Goal: Transaction & Acquisition: Download file/media

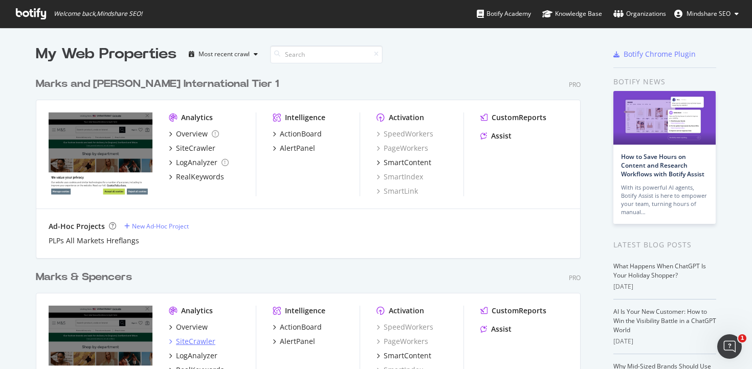
click at [187, 338] on div "SiteCrawler" at bounding box center [195, 342] width 39 height 10
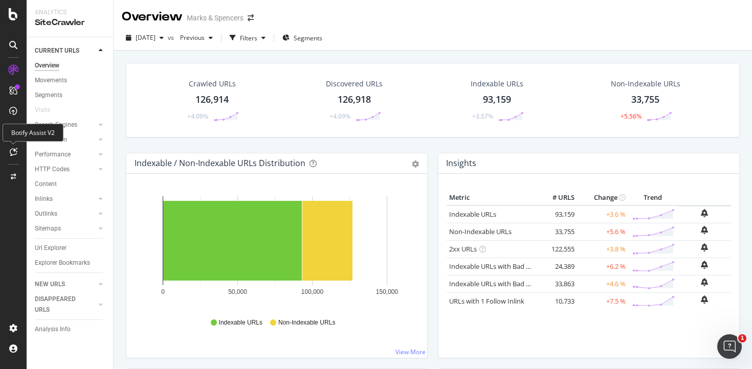
click at [14, 152] on icon at bounding box center [14, 152] width 8 height 8
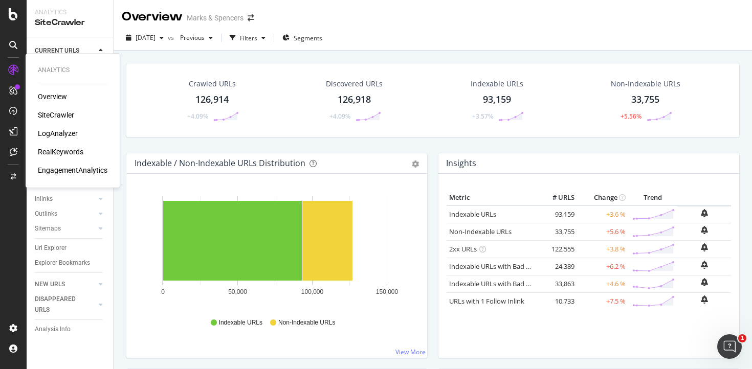
click at [53, 116] on div "SiteCrawler" at bounding box center [56, 115] width 36 height 10
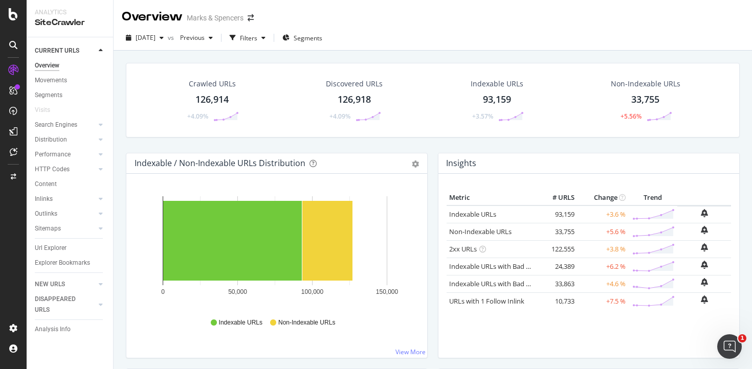
click at [57, 242] on div "Url Explorer" at bounding box center [74, 248] width 78 height 15
click at [57, 245] on div "Url Explorer" at bounding box center [51, 248] width 32 height 11
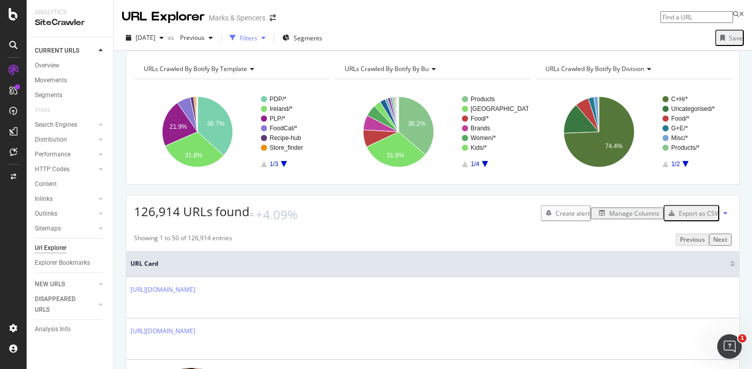
click at [257, 37] on div "Filters" at bounding box center [248, 38] width 17 height 9
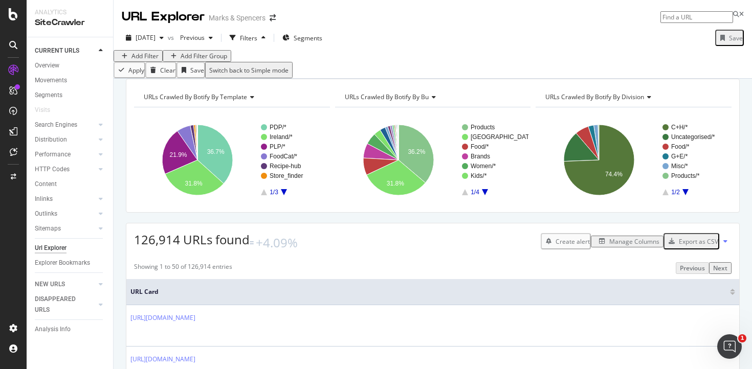
click at [150, 60] on div "Add Filter" at bounding box center [144, 56] width 27 height 9
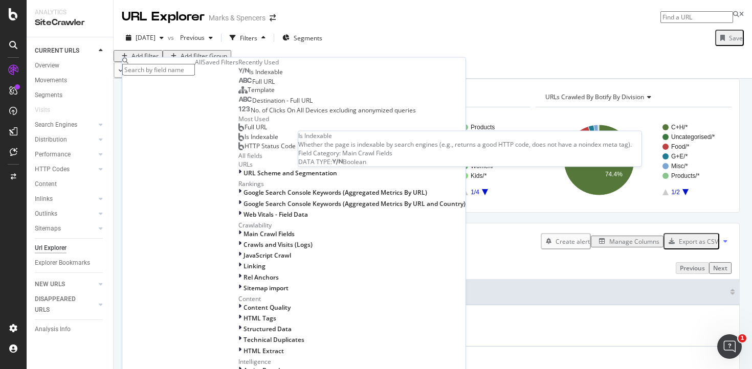
click at [249, 76] on span "Is Indexable" at bounding box center [266, 72] width 34 height 9
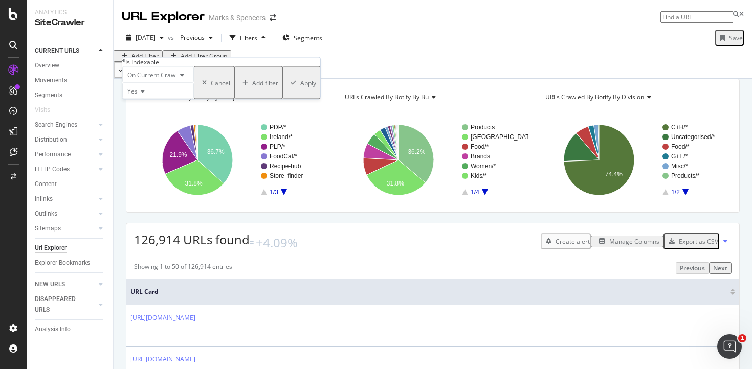
click at [300, 87] on div "Apply" at bounding box center [308, 82] width 16 height 9
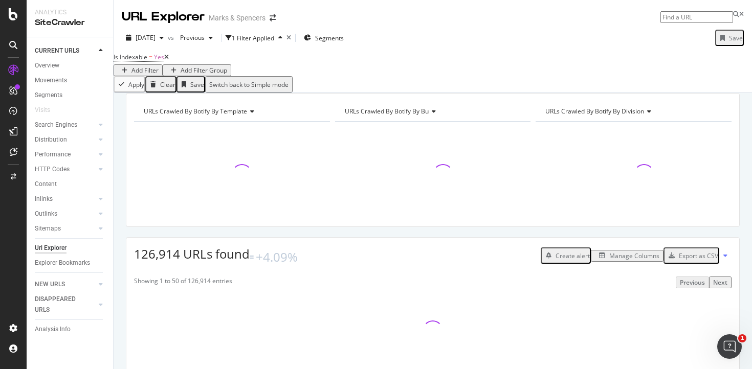
click at [159, 68] on div "Add Filter" at bounding box center [144, 70] width 27 height 9
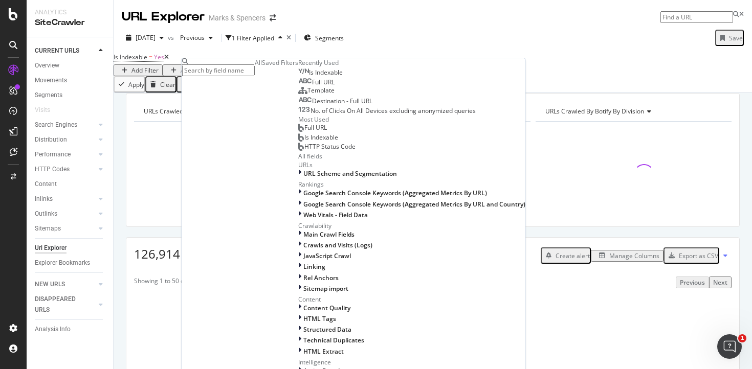
click at [298, 86] on div "Full URL" at bounding box center [316, 82] width 36 height 8
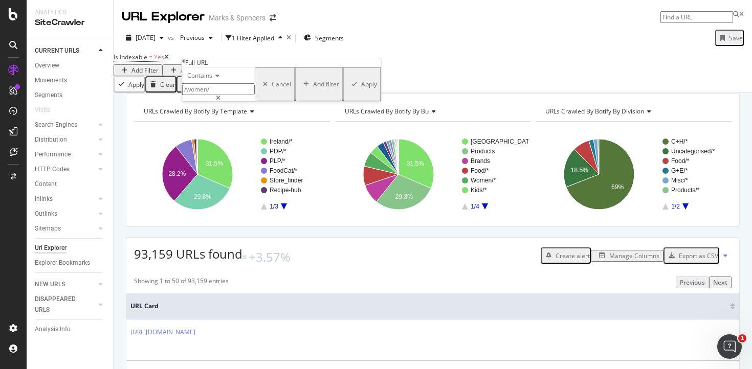
drag, startPoint x: 199, startPoint y: 110, endPoint x: 218, endPoint y: 109, distance: 19.4
click at [218, 95] on input "/women/" at bounding box center [218, 89] width 73 height 12
click at [210, 95] on input "/women/" at bounding box center [218, 89] width 73 height 12
click at [206, 95] on input "/women/" at bounding box center [218, 89] width 73 height 12
type input "/men/"
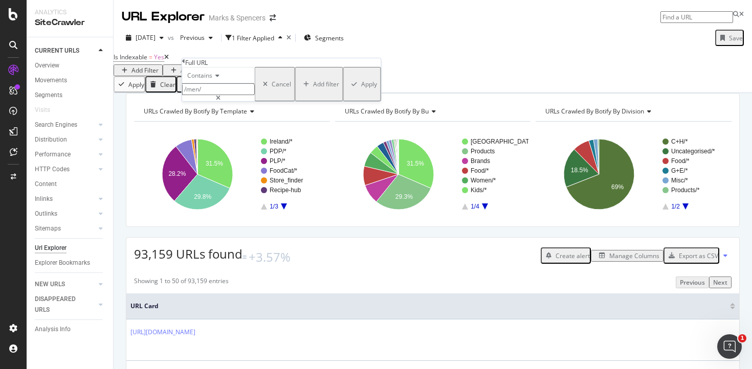
click at [302, 101] on div "Contains /men/ Cancel Add filter Apply" at bounding box center [281, 84] width 199 height 34
click at [361, 89] on div "Apply" at bounding box center [369, 84] width 16 height 9
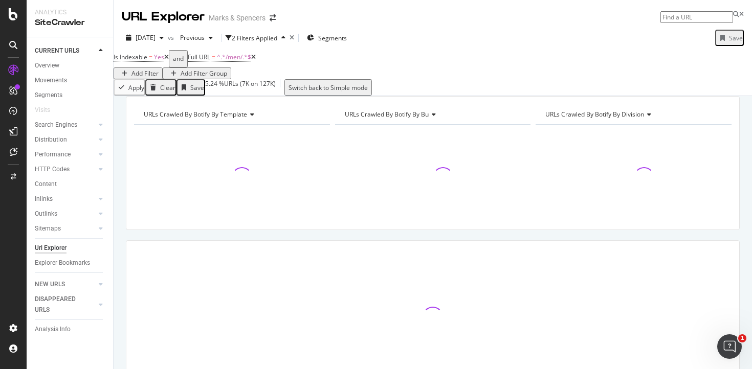
click at [159, 69] on div "Add Filter" at bounding box center [144, 73] width 27 height 9
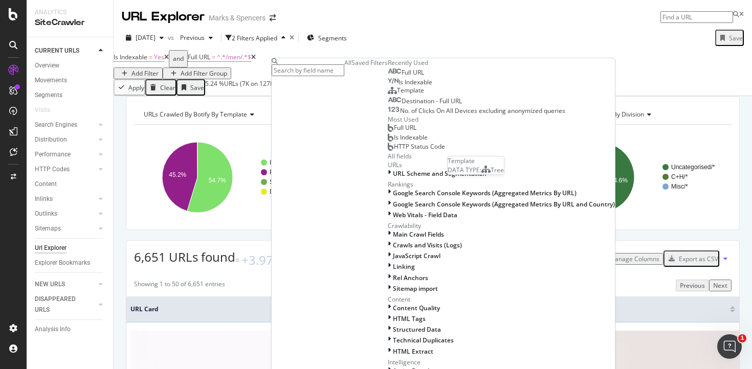
click at [397, 95] on span "Template" at bounding box center [410, 90] width 27 height 9
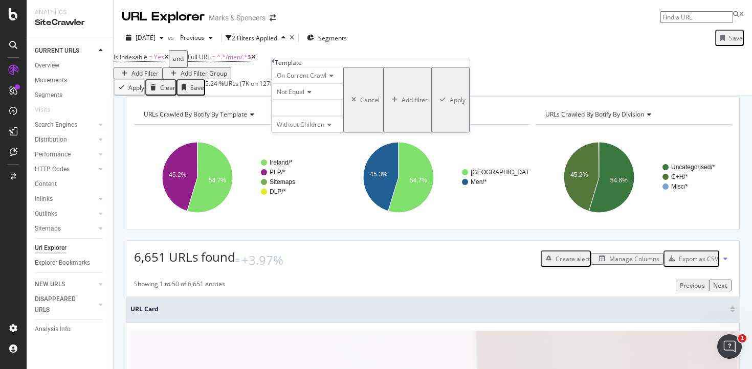
click at [303, 96] on span "Not Equal" at bounding box center [291, 91] width 28 height 9
click at [342, 100] on div "Not Equal" at bounding box center [308, 91] width 72 height 16
click at [322, 116] on div "PLP/Filters" at bounding box center [308, 108] width 72 height 16
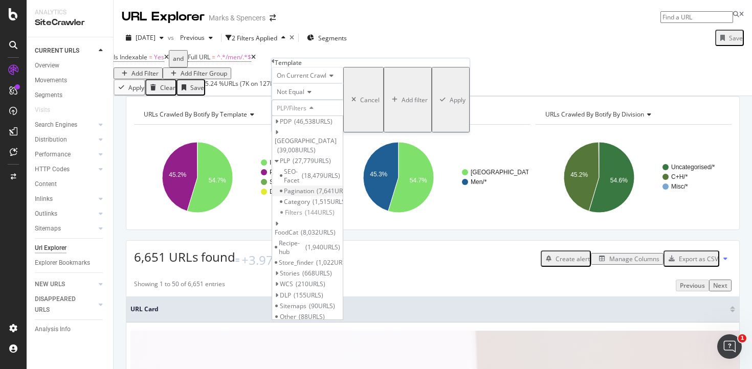
click at [314, 195] on span "Pagination" at bounding box center [299, 191] width 30 height 9
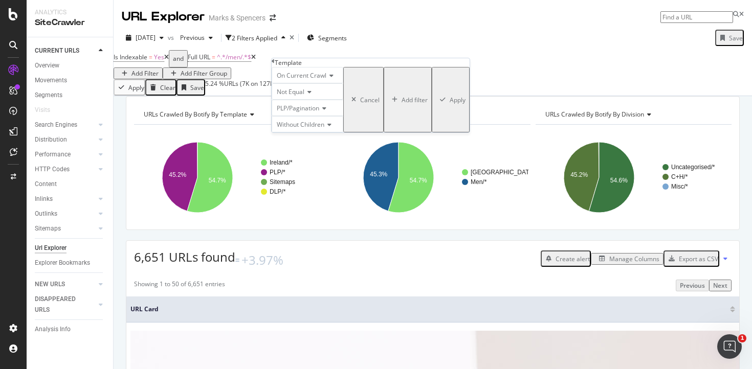
click at [450, 104] on div "Apply" at bounding box center [458, 100] width 16 height 9
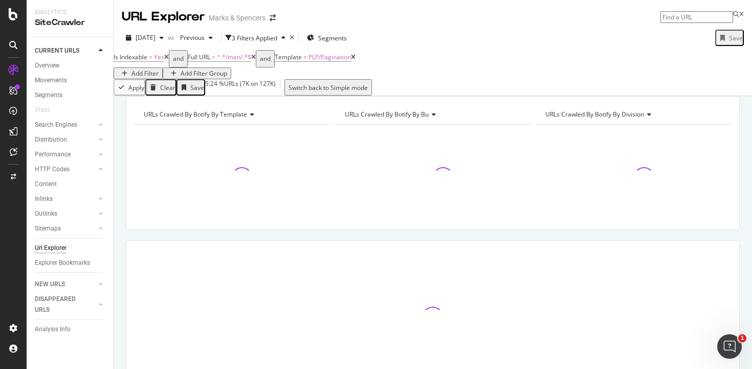
click at [159, 69] on div "Add Filter" at bounding box center [144, 73] width 27 height 9
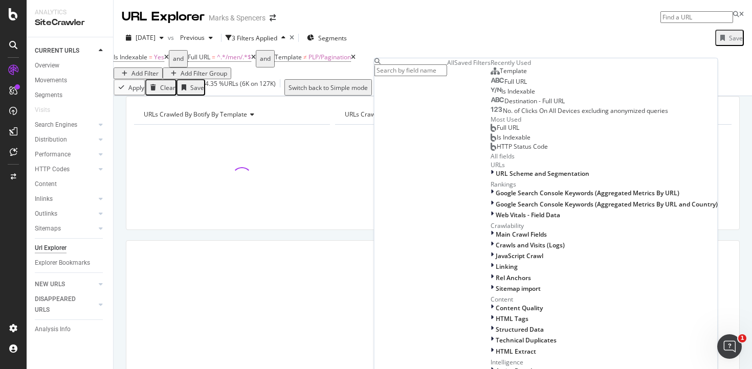
click at [500, 75] on span "Template" at bounding box center [513, 71] width 27 height 9
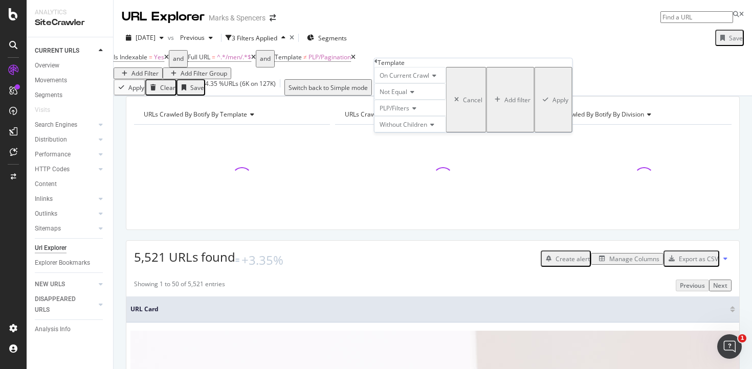
click at [409, 113] on span "PLP/Filters" at bounding box center [395, 108] width 30 height 9
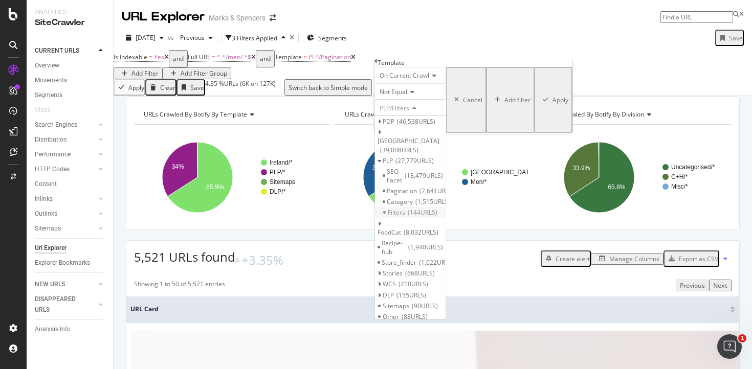
click at [431, 217] on span "144 URLS" at bounding box center [423, 212] width 30 height 9
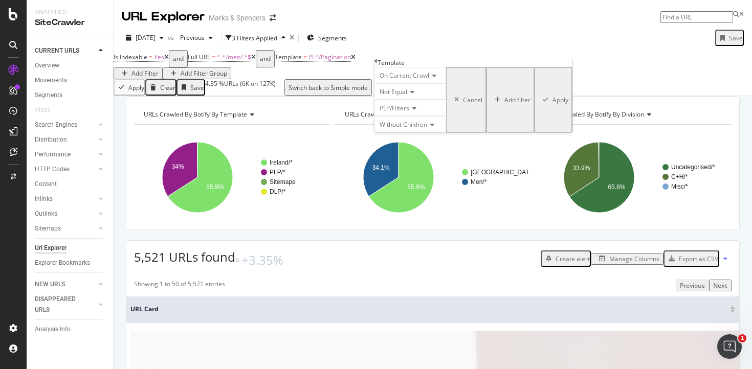
click at [553, 104] on div "Apply" at bounding box center [561, 100] width 16 height 9
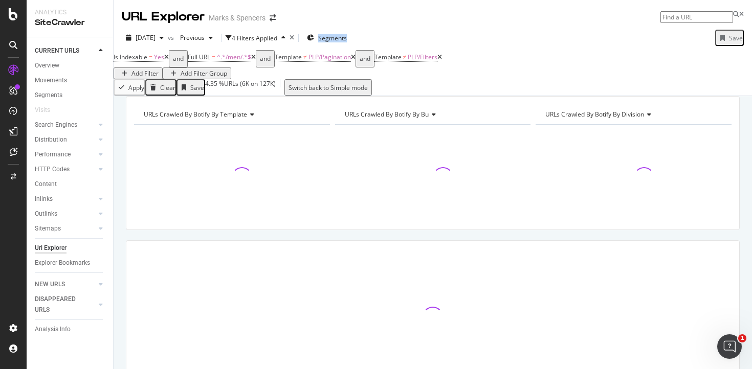
click at [448, 34] on div "[DATE] vs Previous 4 Filters Applied Segments Save" at bounding box center [433, 40] width 638 height 20
click at [450, 25] on div "URL Explorer Marks & Spencers" at bounding box center [433, 13] width 638 height 26
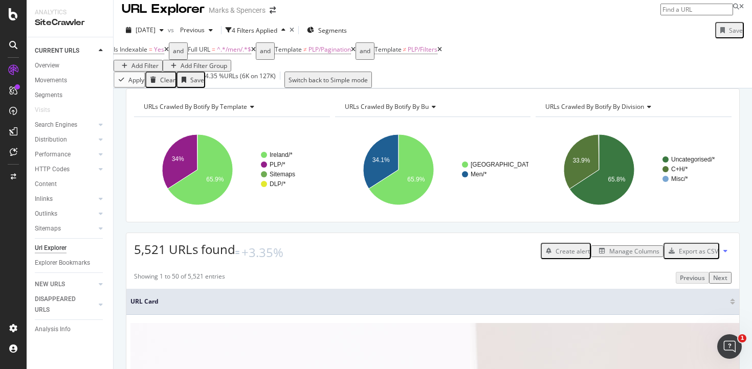
scroll to position [129, 0]
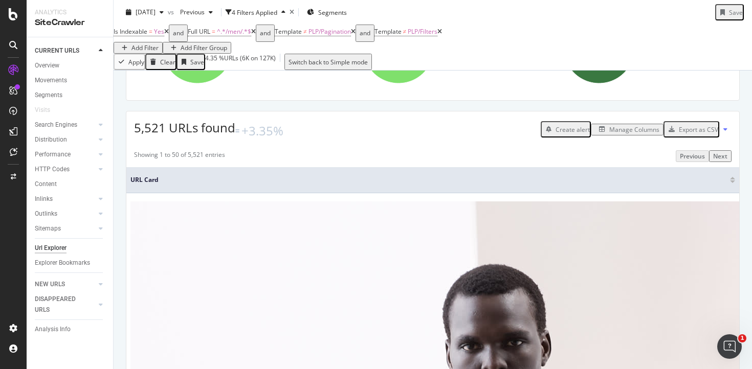
click at [679, 134] on div "Export as CSV" at bounding box center [698, 129] width 39 height 9
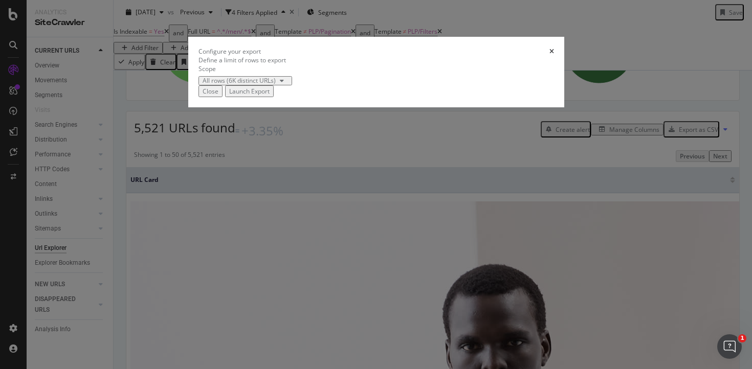
click at [270, 96] on div "Launch Export" at bounding box center [249, 91] width 40 height 9
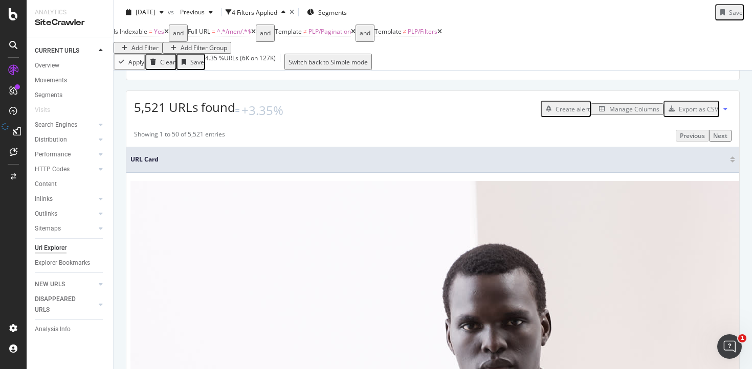
scroll to position [0, 0]
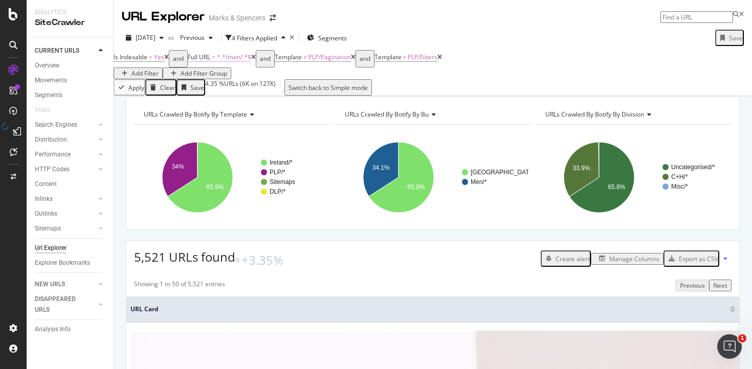
click at [241, 61] on span "^.*/men/.*$" at bounding box center [234, 57] width 34 height 9
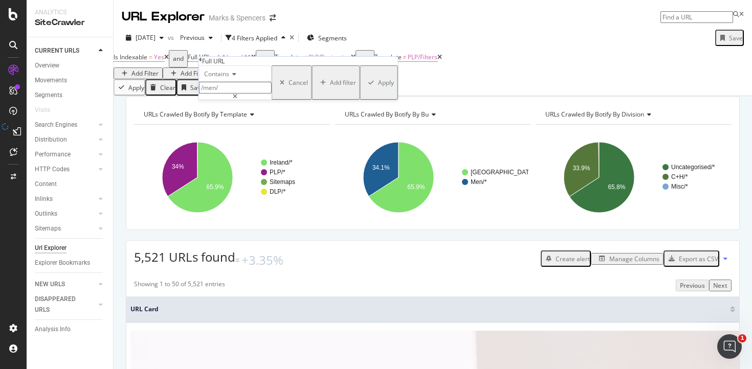
click at [238, 94] on input "/men/" at bounding box center [235, 88] width 73 height 12
click at [250, 94] on input "/men/" at bounding box center [235, 88] width 73 height 12
type input "/men"
click at [378, 87] on div "Apply" at bounding box center [386, 82] width 16 height 9
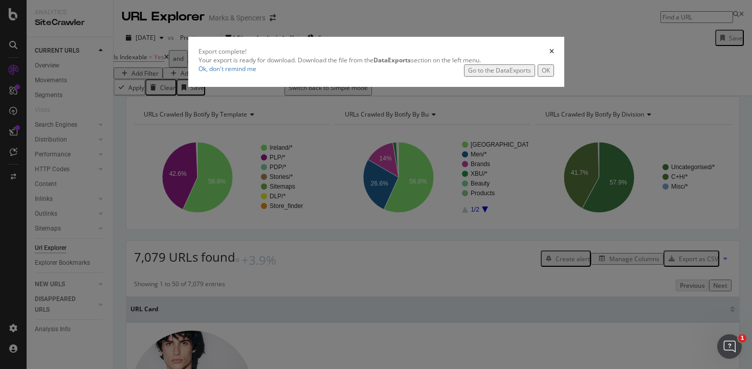
click at [403, 267] on div "Export complete! Your export is ready for download. Download the file from the …" at bounding box center [376, 184] width 752 height 369
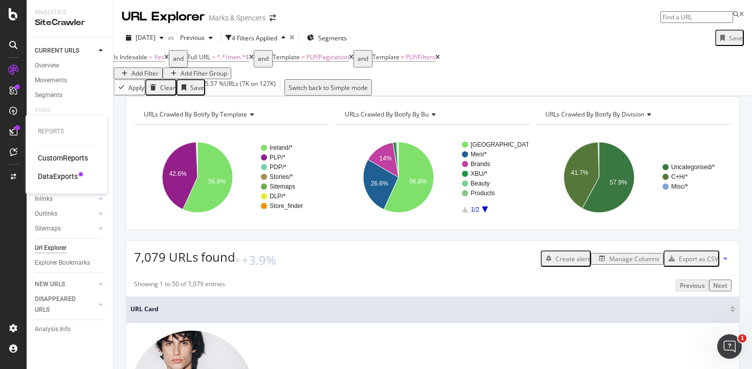
click at [61, 178] on div "DataExports" at bounding box center [58, 176] width 40 height 10
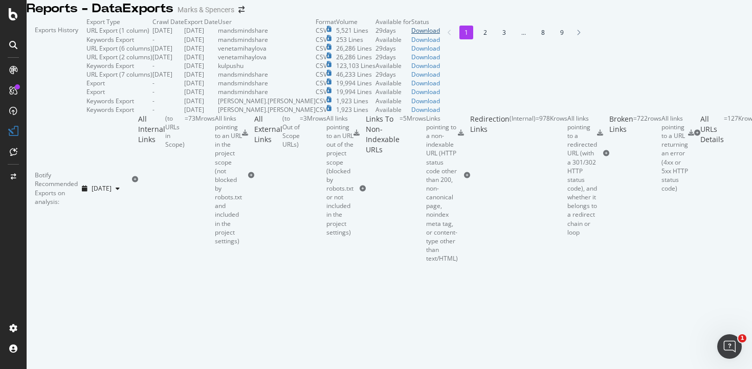
click at [440, 35] on div "Download" at bounding box center [425, 30] width 29 height 9
